Goal: Task Accomplishment & Management: Manage account settings

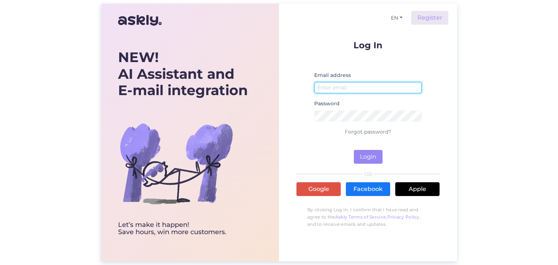
click at [393, 89] on input "email" at bounding box center [367, 87] width 107 height 11
click at [356, 90] on input "email" at bounding box center [367, 87] width 107 height 11
type input "[EMAIL_ADDRESS][DOMAIN_NAME]"
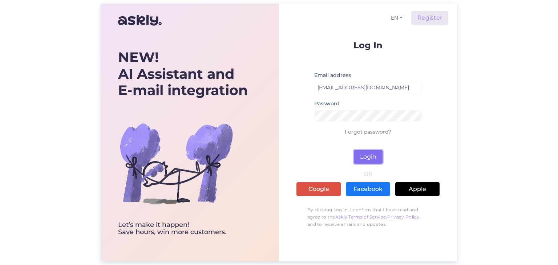
click at [363, 158] on button "Login" at bounding box center [368, 157] width 29 height 14
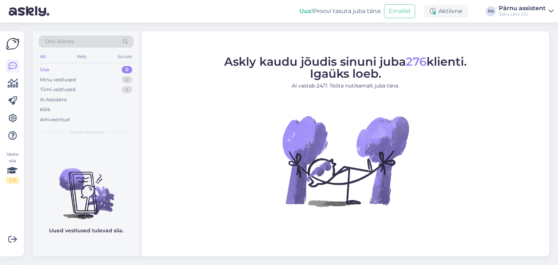
click at [80, 68] on div "Uus 0" at bounding box center [85, 70] width 95 height 10
click at [80, 80] on div "Minu vestlused 0" at bounding box center [85, 80] width 95 height 10
click at [78, 70] on div "Uus 0" at bounding box center [85, 70] width 95 height 10
click at [13, 117] on icon at bounding box center [12, 118] width 9 height 9
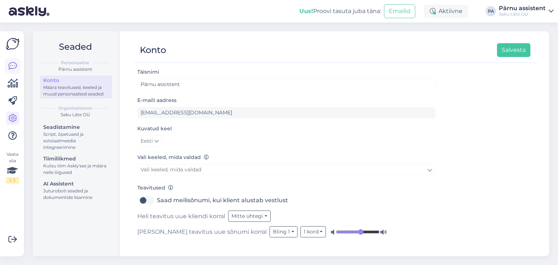
click at [14, 66] on icon at bounding box center [12, 66] width 9 height 9
